Goal: Transaction & Acquisition: Purchase product/service

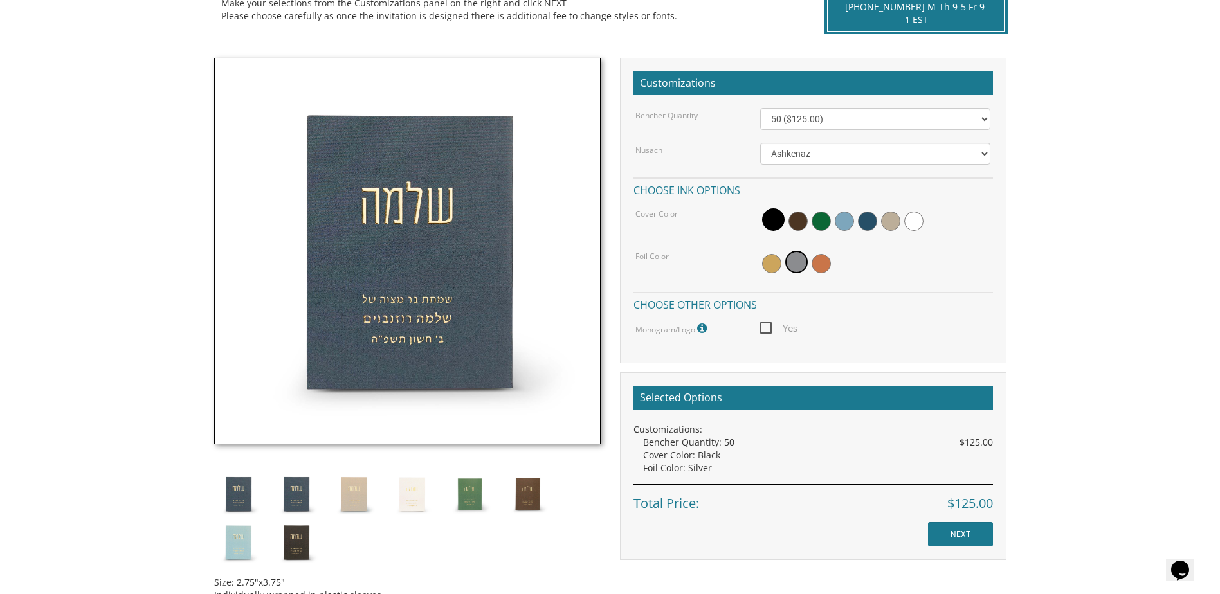
scroll to position [356, 0]
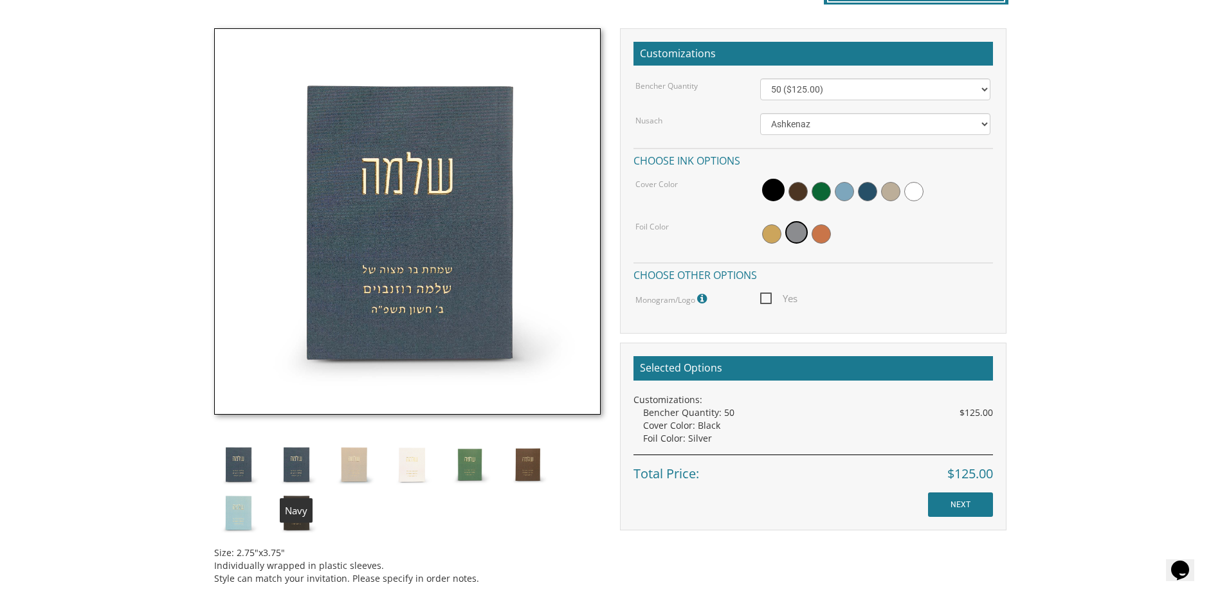
click at [295, 461] on img at bounding box center [296, 465] width 48 height 48
click at [241, 463] on img at bounding box center [238, 465] width 48 height 48
click at [294, 465] on img at bounding box center [296, 465] width 48 height 48
click at [296, 524] on img at bounding box center [296, 513] width 48 height 48
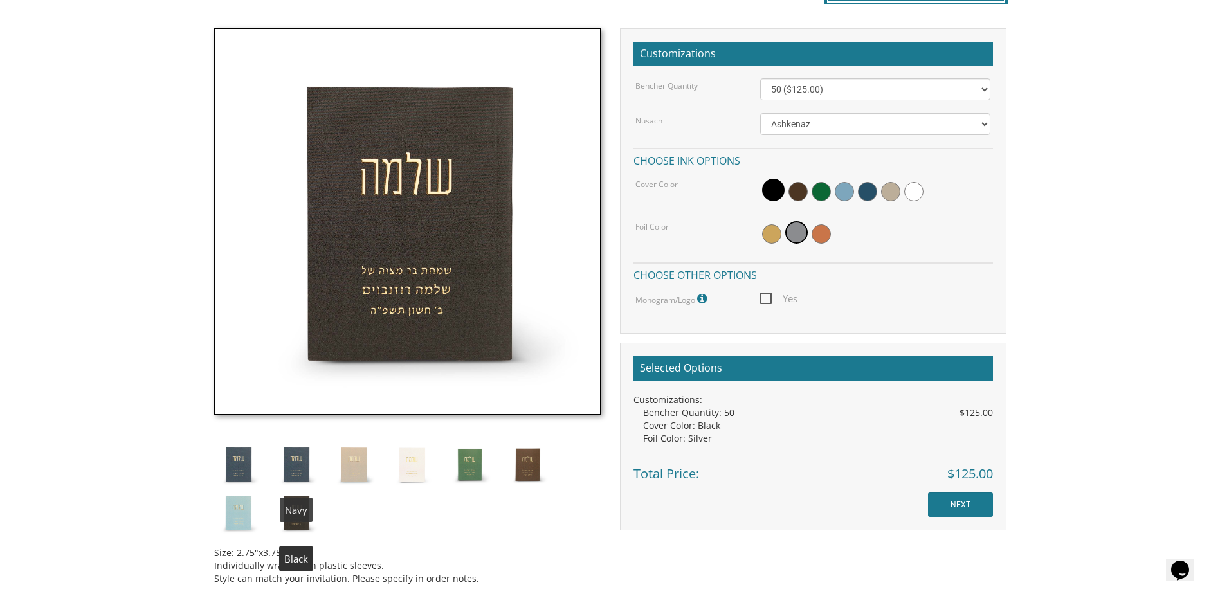
click at [304, 470] on img at bounding box center [296, 465] width 48 height 48
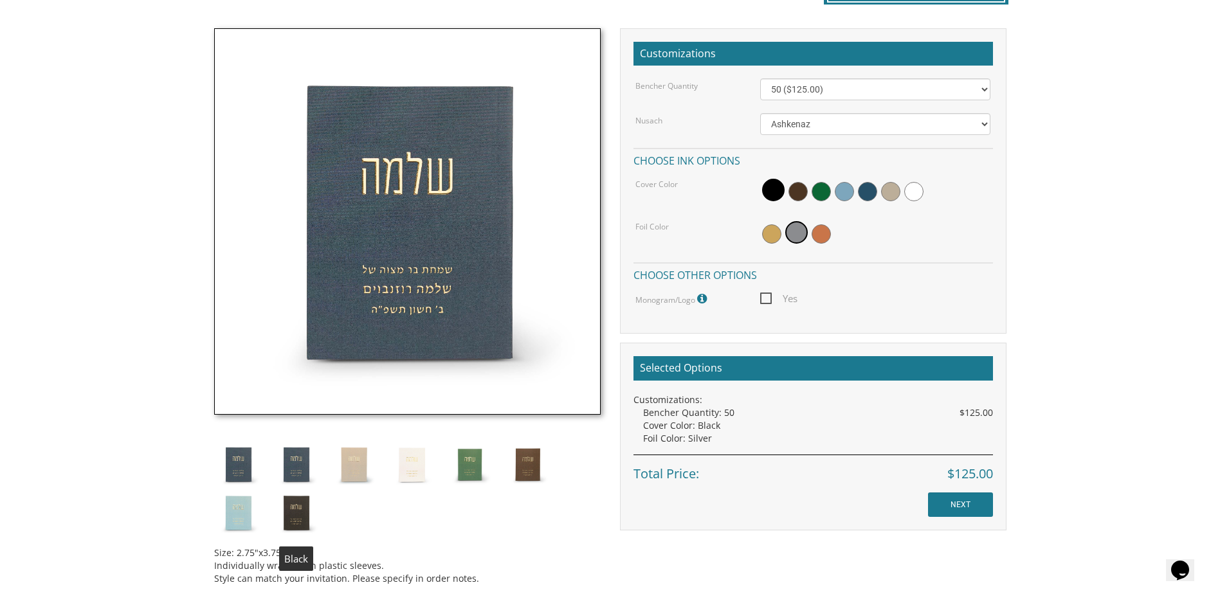
click at [240, 461] on img at bounding box center [238, 465] width 48 height 48
click at [241, 463] on img at bounding box center [238, 465] width 48 height 48
click at [290, 458] on img at bounding box center [296, 465] width 48 height 48
click at [360, 464] on img at bounding box center [354, 465] width 48 height 48
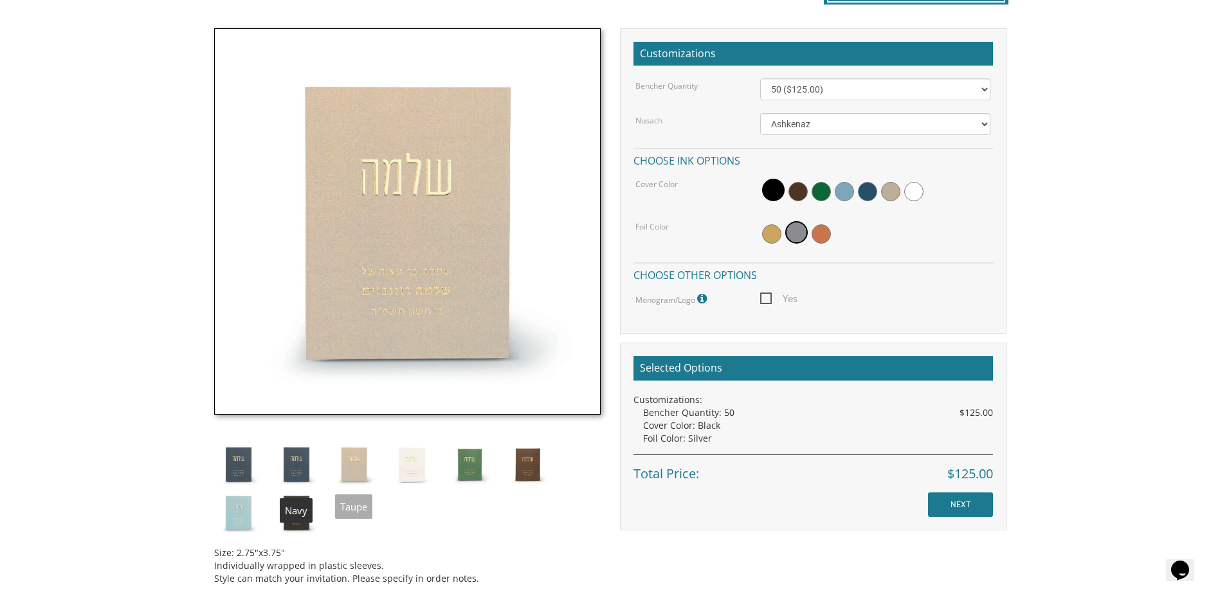
click at [298, 459] on img at bounding box center [296, 465] width 48 height 48
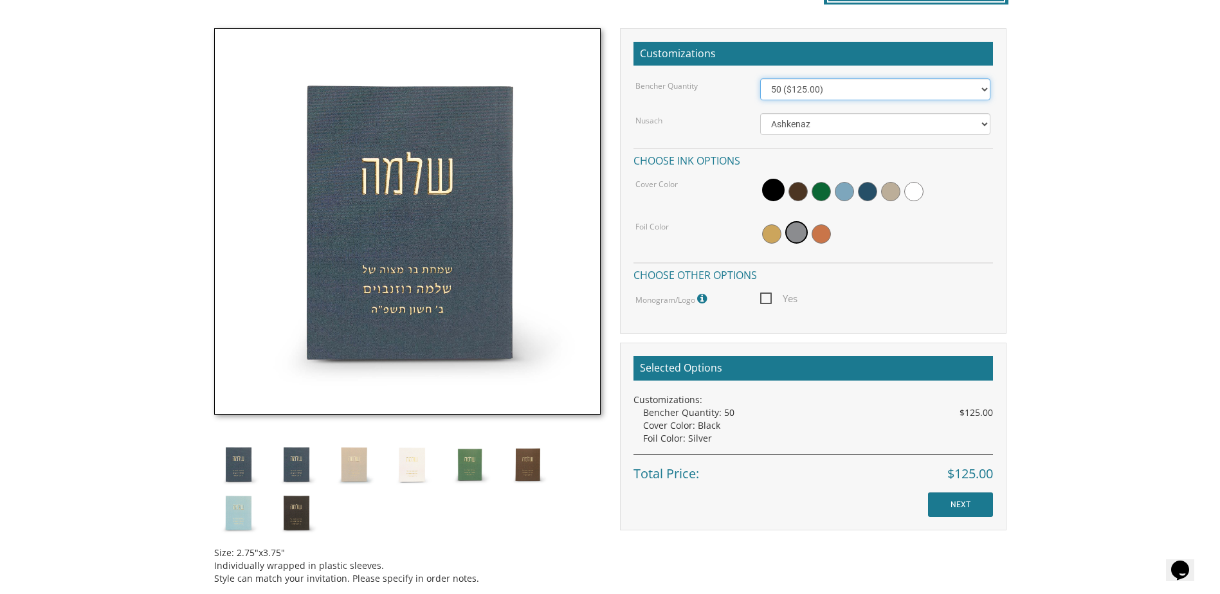
click at [885, 85] on select "50 ($125.00) 60 ($150.00) 70 ($175.00) 80 ($200.00) 90 ($225.00) 100 ($250.00) …" at bounding box center [875, 89] width 230 height 22
